Goal: Find specific page/section: Find specific page/section

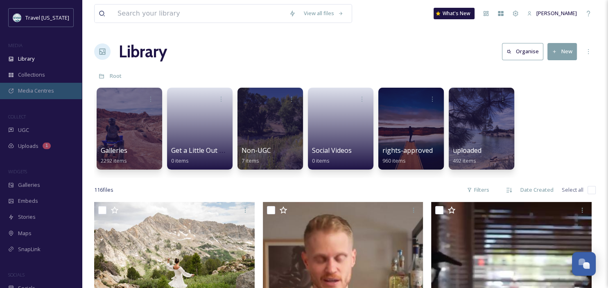
click at [32, 93] on span "Media Centres" at bounding box center [36, 91] width 36 height 8
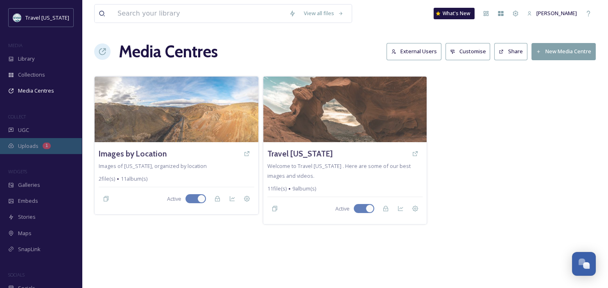
click at [25, 141] on div "Uploads 1" at bounding box center [41, 146] width 82 height 16
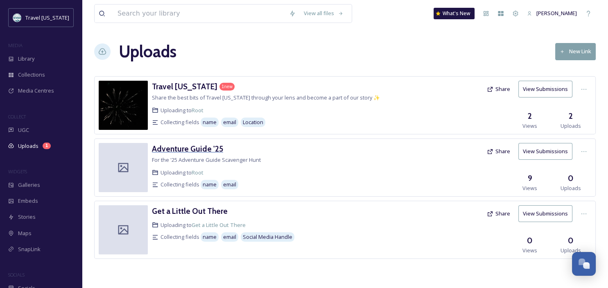
click at [201, 147] on h3 "Adventure Guide '25" at bounding box center [187, 149] width 71 height 10
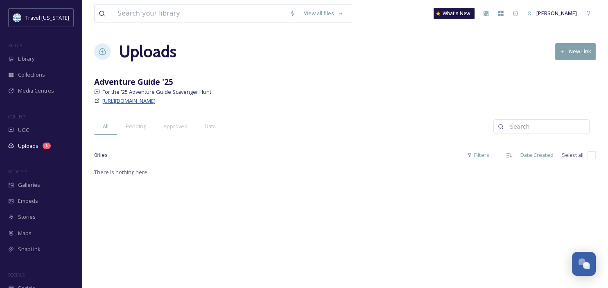
click at [128, 100] on span "[URL][DOMAIN_NAME]" at bounding box center [128, 100] width 53 height 7
